Goal: Find specific page/section

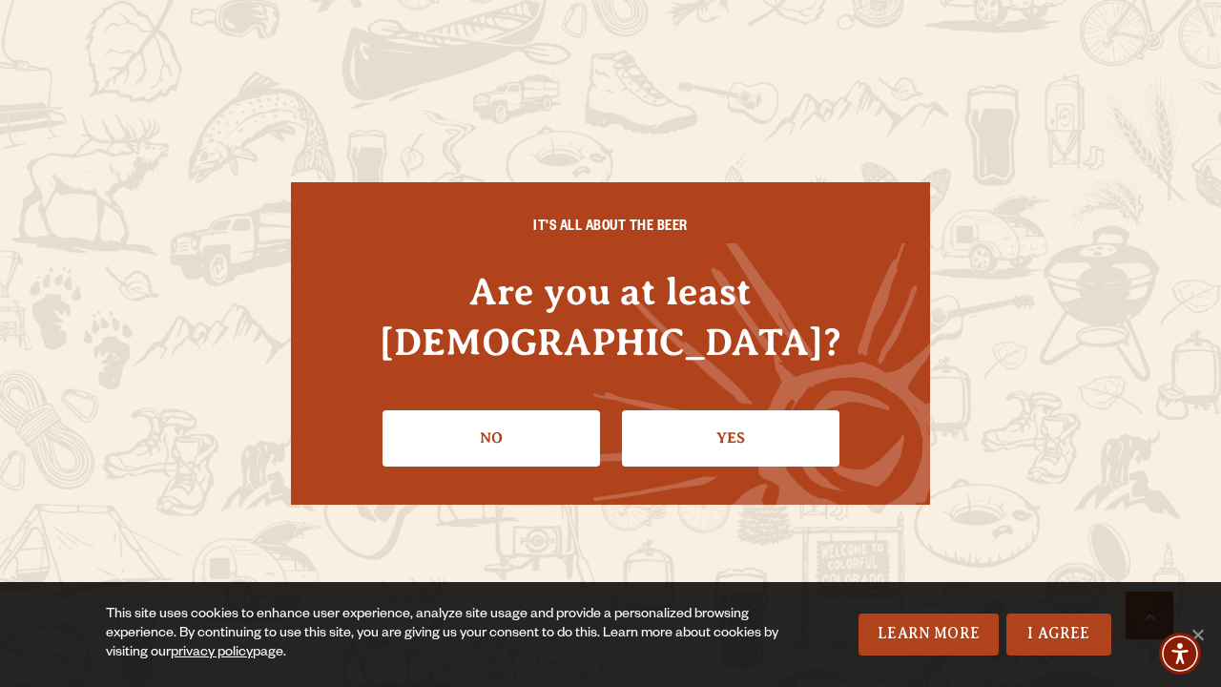
scroll to position [5713, 0]
